Goal: Task Accomplishment & Management: Complete application form

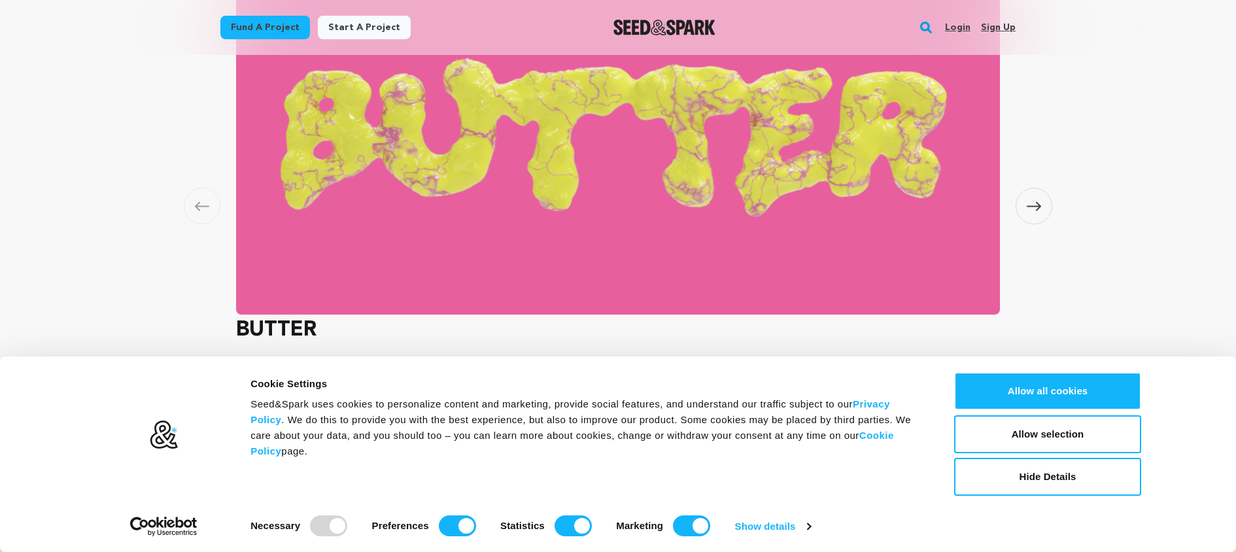
scroll to position [1105, 0]
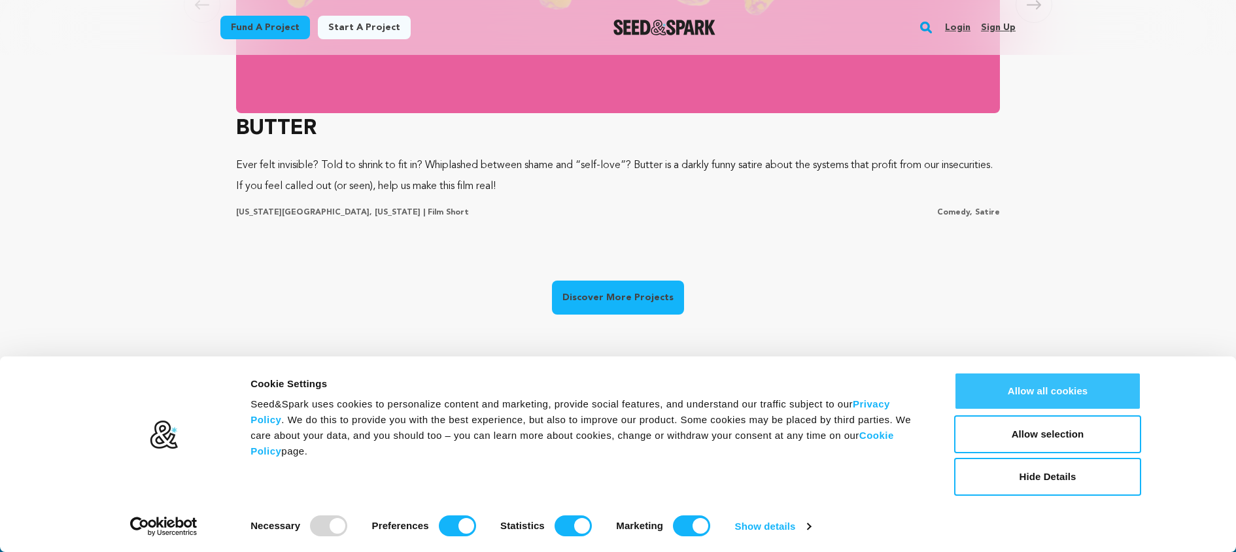
click at [1068, 399] on button "Allow all cookies" at bounding box center [1047, 391] width 187 height 38
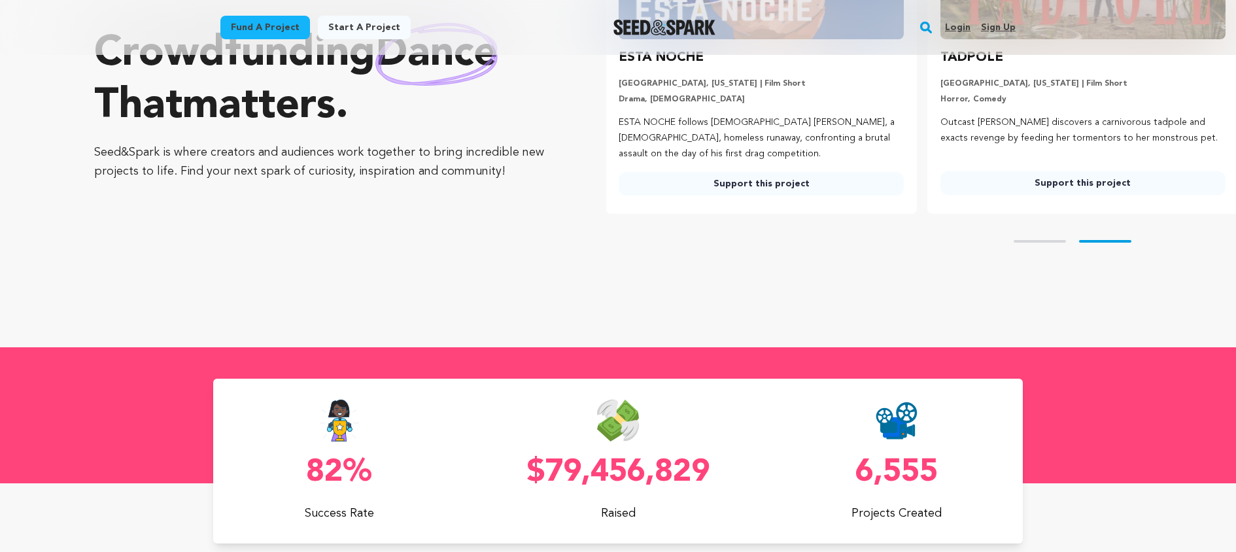
scroll to position [0, 331]
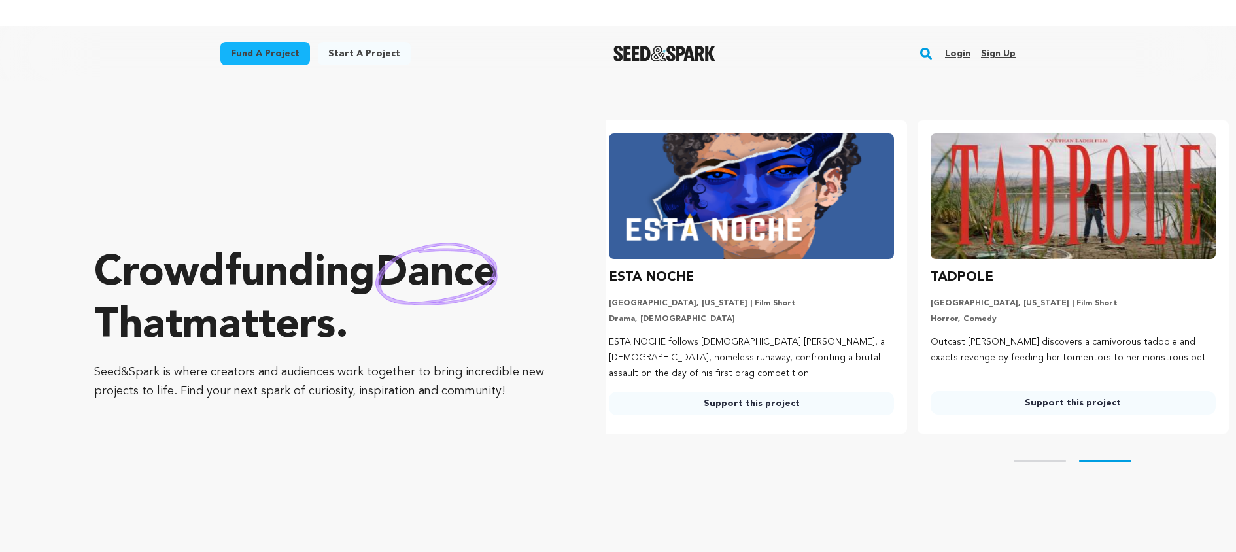
click at [369, 52] on link "Start a project" at bounding box center [364, 54] width 93 height 24
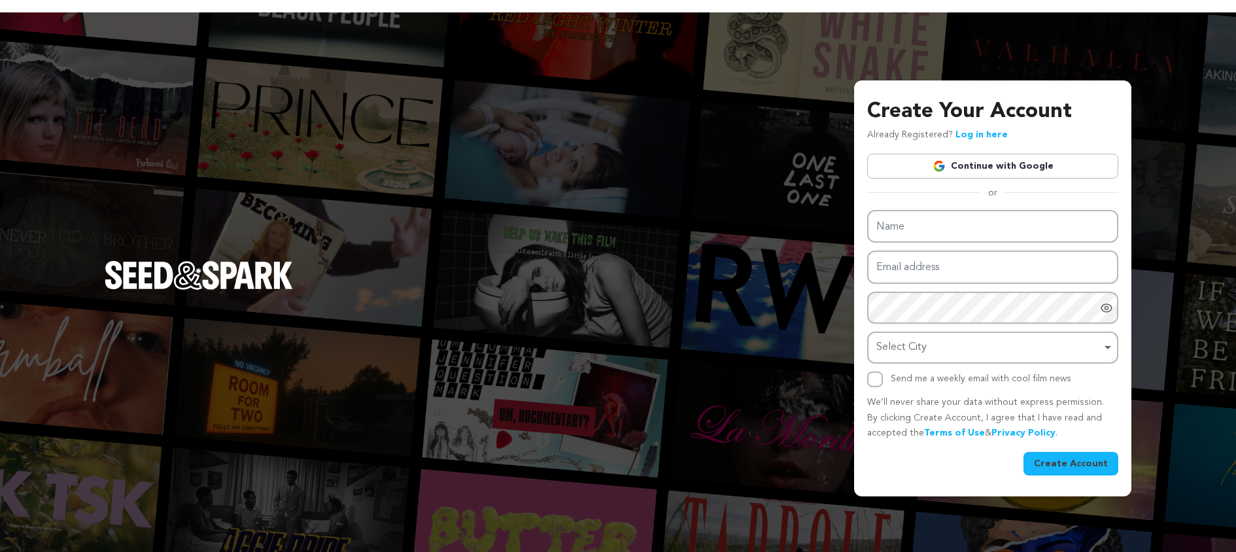
scroll to position [26, 0]
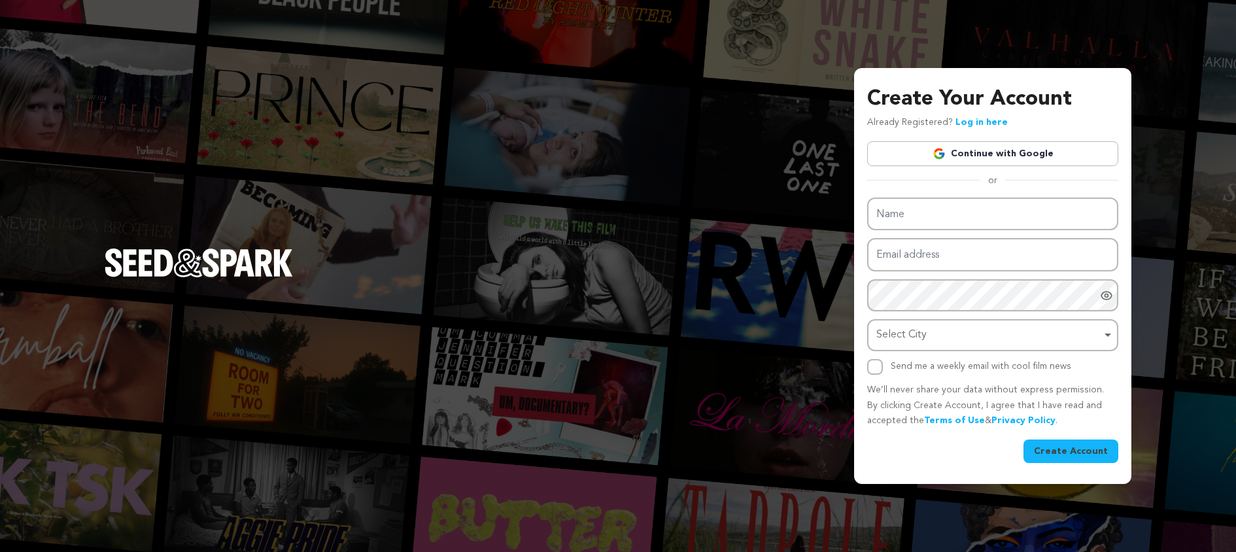
click at [1026, 156] on link "Continue with Google" at bounding box center [992, 153] width 251 height 25
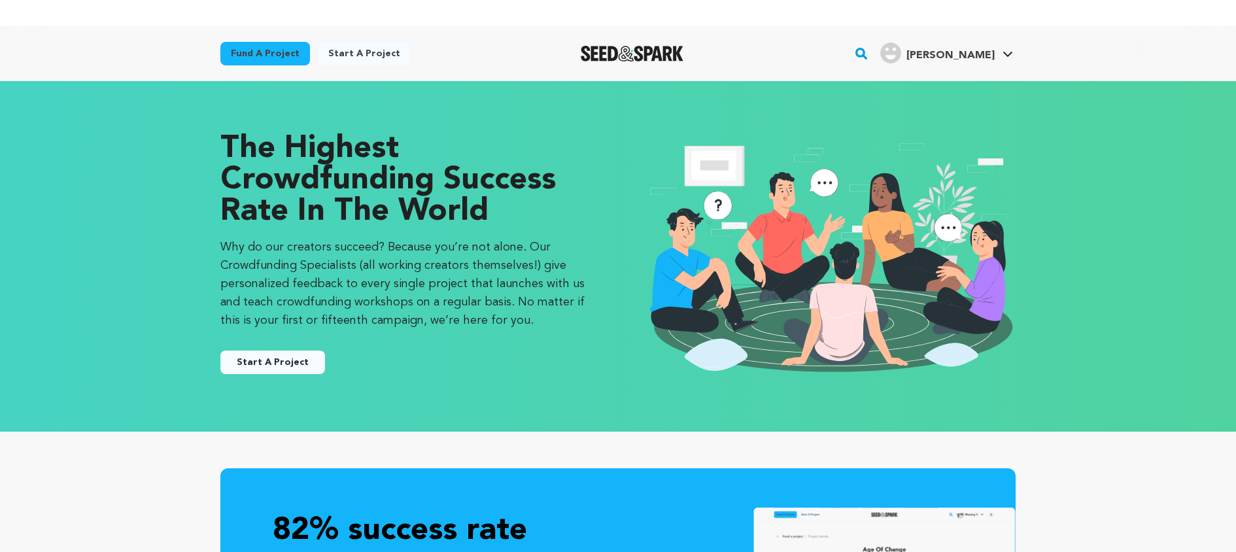
click at [283, 363] on button "Start A Project" at bounding box center [272, 362] width 105 height 24
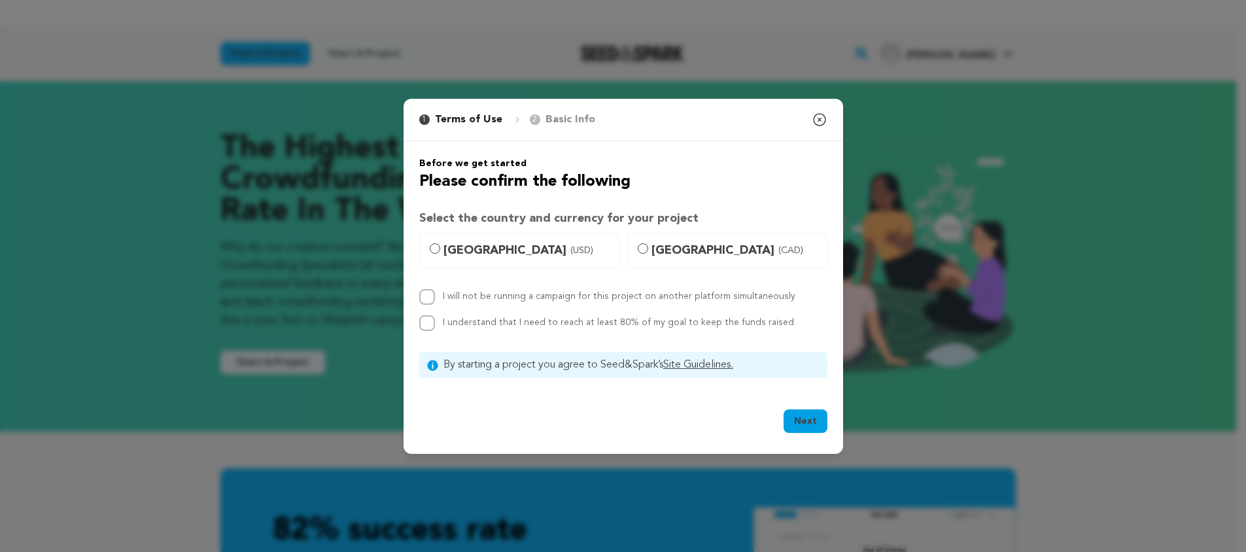
click at [490, 247] on span "[GEOGRAPHIC_DATA] (USD)" at bounding box center [526, 250] width 167 height 18
click at [440, 247] on input "[GEOGRAPHIC_DATA] (USD)" at bounding box center [435, 248] width 10 height 10
radio input "true"
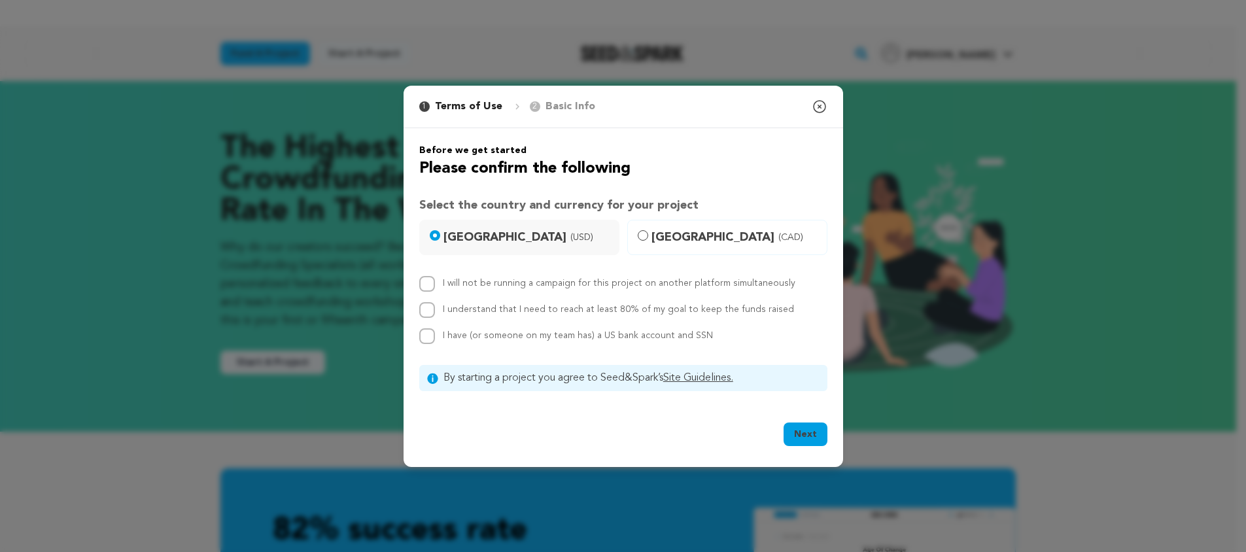
click at [573, 283] on label "I will not be running a campaign for this project on another platform simultane…" at bounding box center [619, 283] width 352 height 9
click at [435, 283] on input "I will not be running a campaign for this project on another platform simultane…" at bounding box center [427, 284] width 16 height 16
checkbox input "true"
click at [554, 312] on label "I understand that I need to reach at least 80% of my goal to keep the funds rai…" at bounding box center [618, 309] width 351 height 9
click at [435, 312] on input "I understand that I need to reach at least 80% of my goal to keep the funds rai…" at bounding box center [427, 310] width 16 height 16
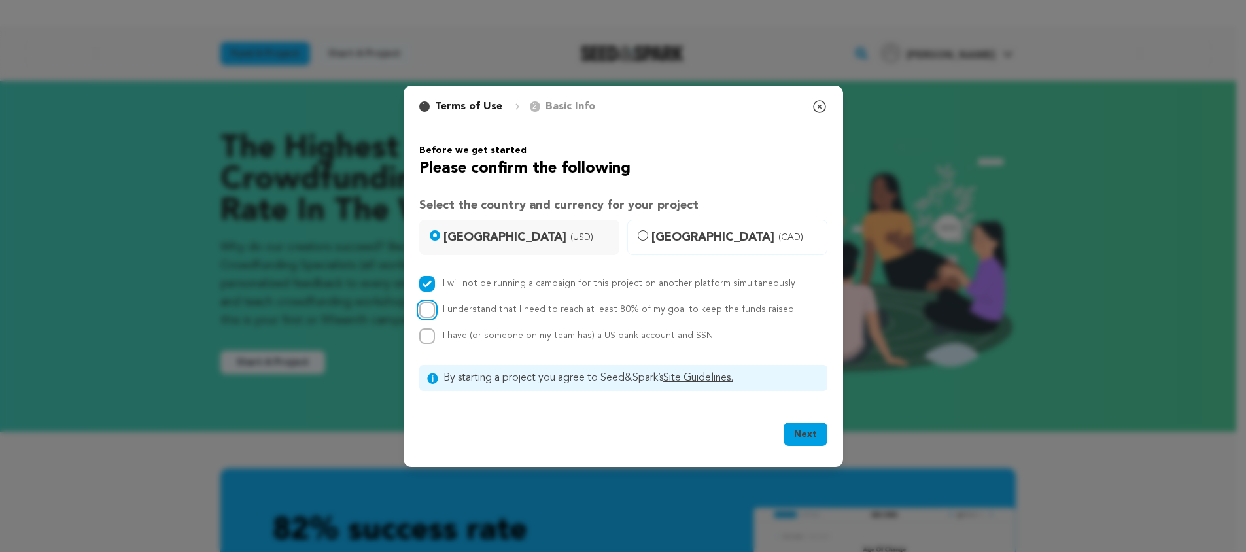
checkbox input "true"
drag, startPoint x: 817, startPoint y: 434, endPoint x: 825, endPoint y: 418, distance: 18.4
click at [817, 433] on button "Next" at bounding box center [805, 434] width 44 height 24
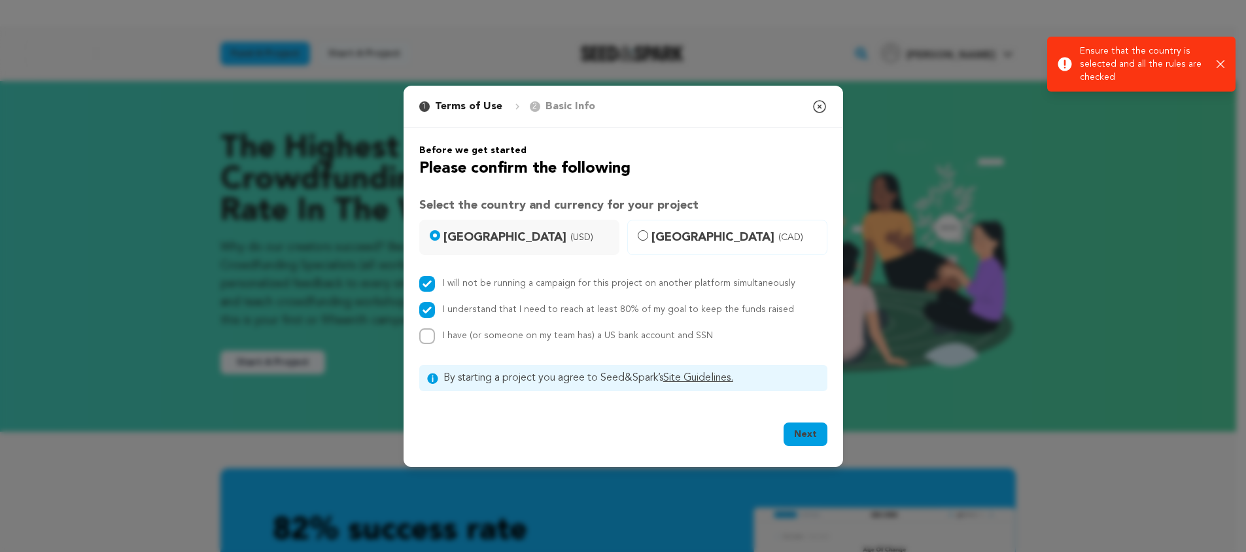
click at [541, 333] on span "I have (or someone on my team has) a US bank account and SSN" at bounding box center [578, 335] width 270 height 9
click at [435, 333] on input "I have (or someone on my team has) a US bank account and SSN" at bounding box center [427, 336] width 16 height 16
checkbox input "true"
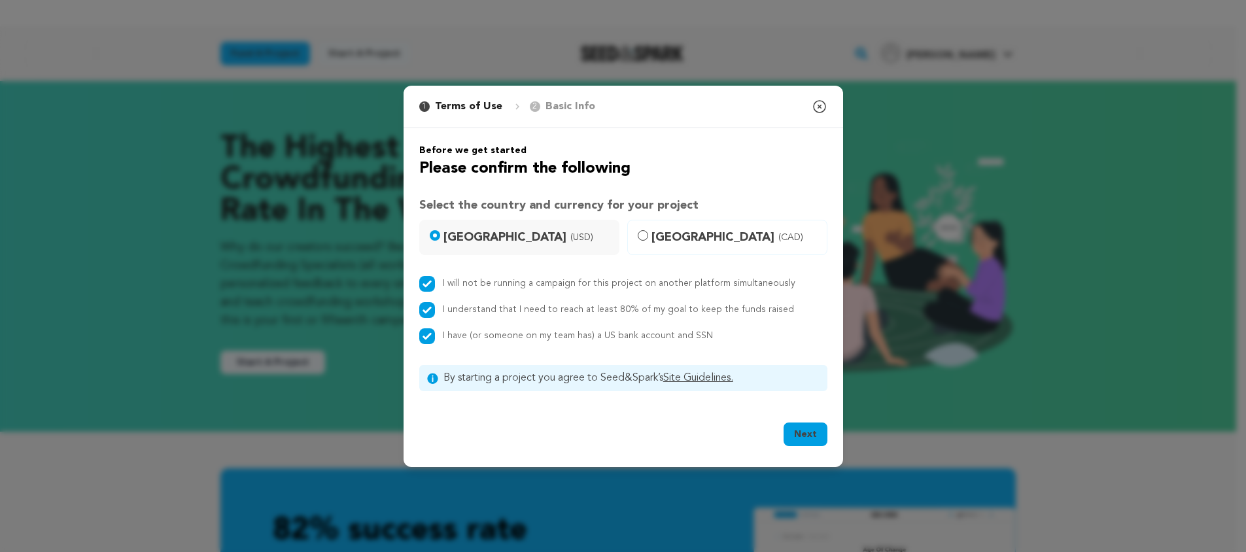
click at [789, 435] on button "Next" at bounding box center [805, 434] width 44 height 24
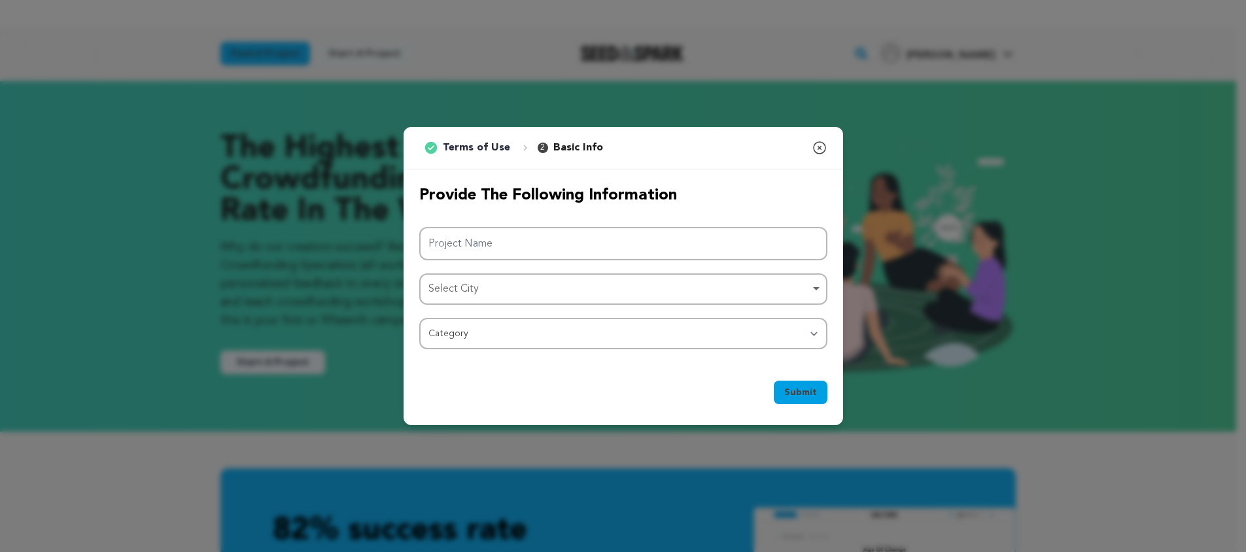
click at [819, 144] on icon "button" at bounding box center [819, 148] width 16 height 16
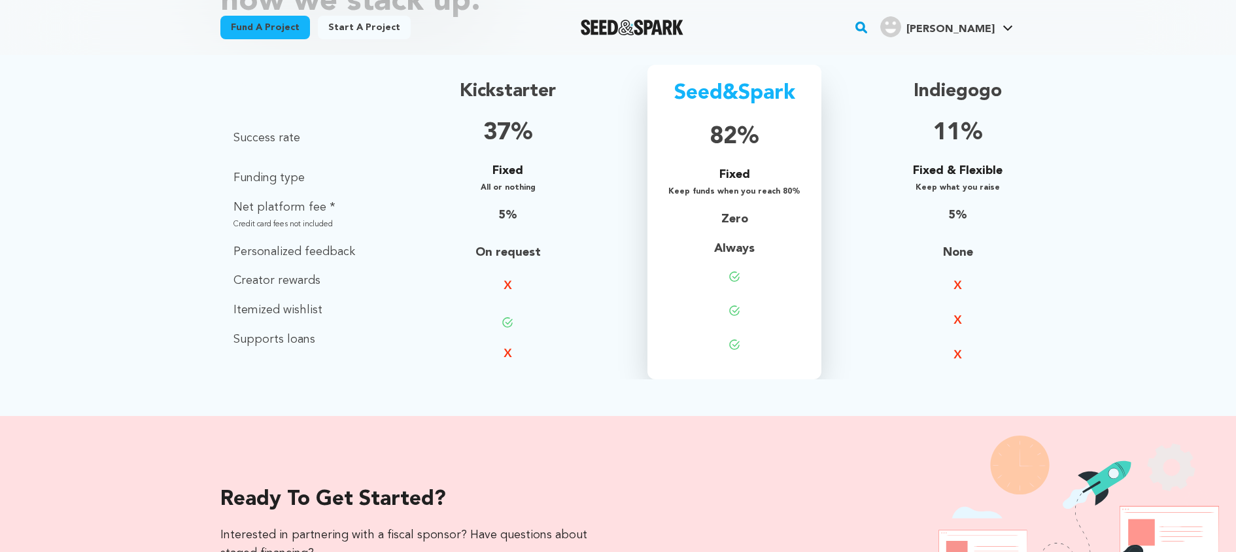
scroll to position [972, 0]
